Goal: Find specific page/section: Find specific page/section

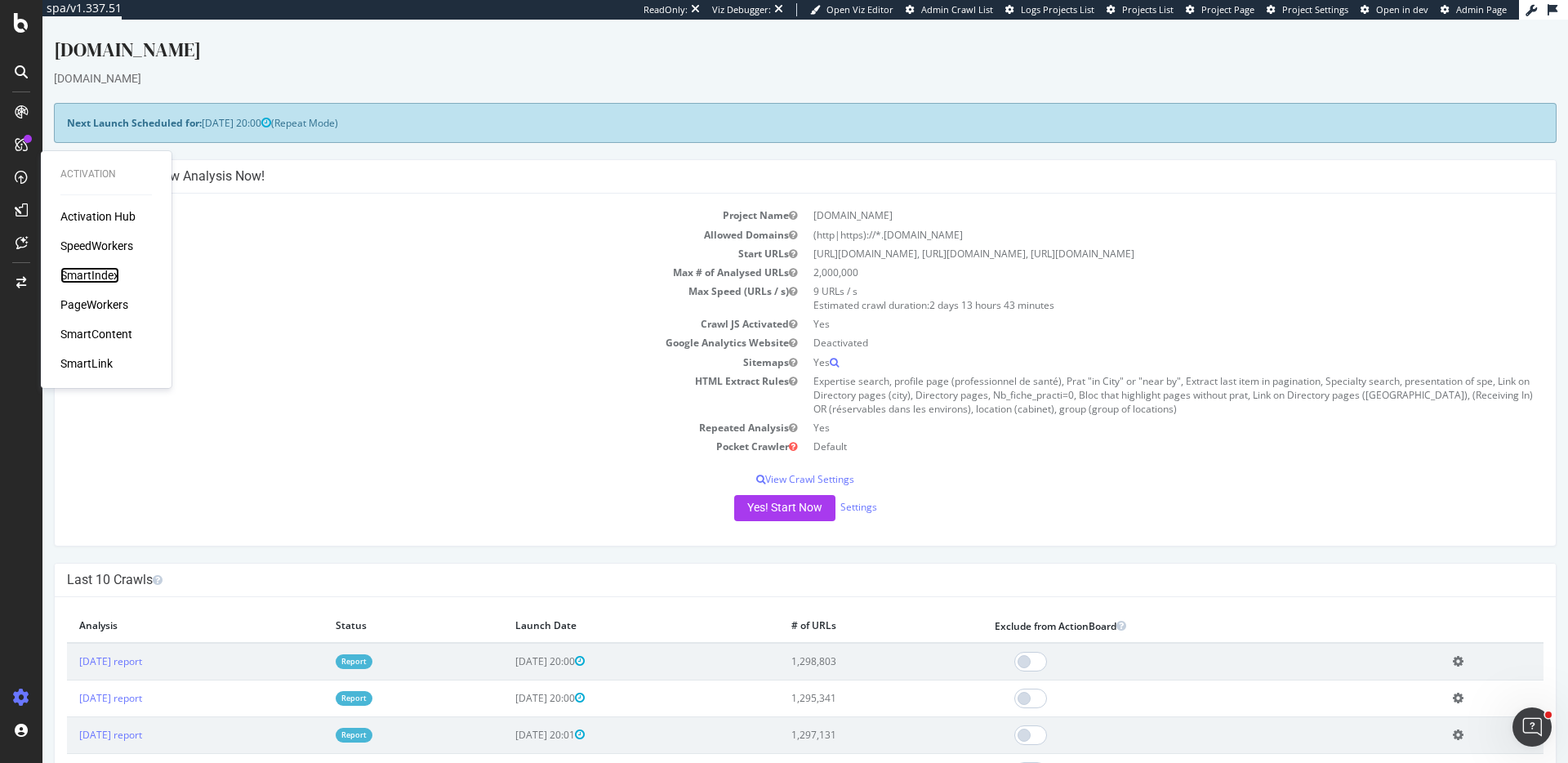
click at [84, 278] on div "SmartIndex" at bounding box center [89, 275] width 58 height 16
